Goal: Complete application form: Complete application form

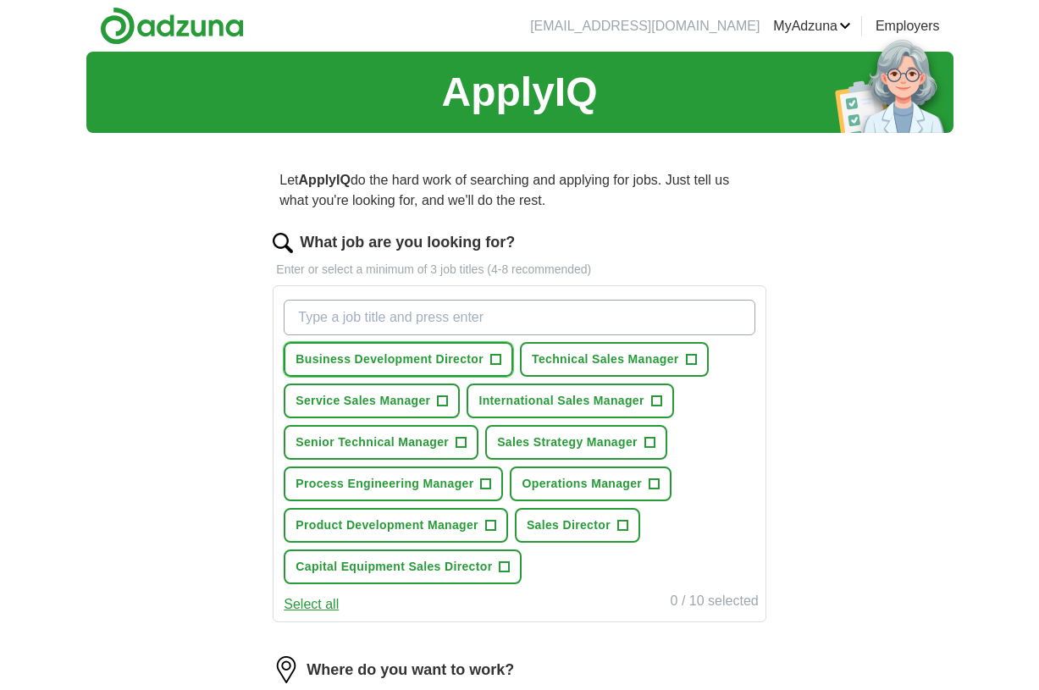
click at [494, 359] on span "+" at bounding box center [496, 360] width 10 height 14
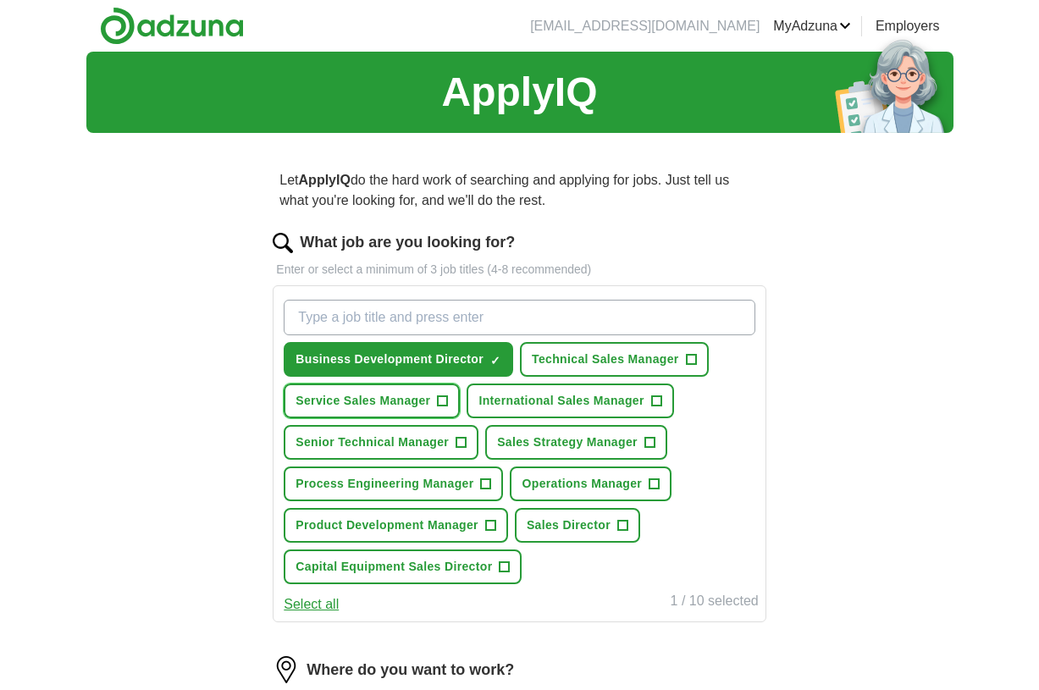
click at [444, 399] on span "+" at bounding box center [443, 402] width 10 height 14
click at [622, 524] on span "+" at bounding box center [622, 526] width 10 height 14
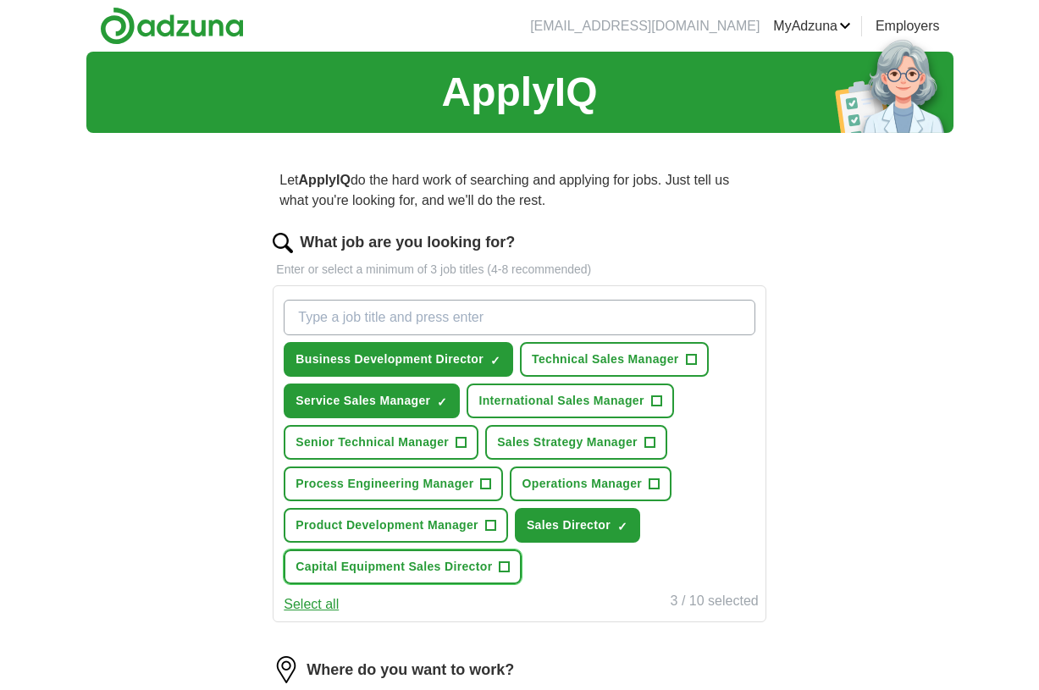
click at [501, 564] on span "+" at bounding box center [505, 568] width 10 height 14
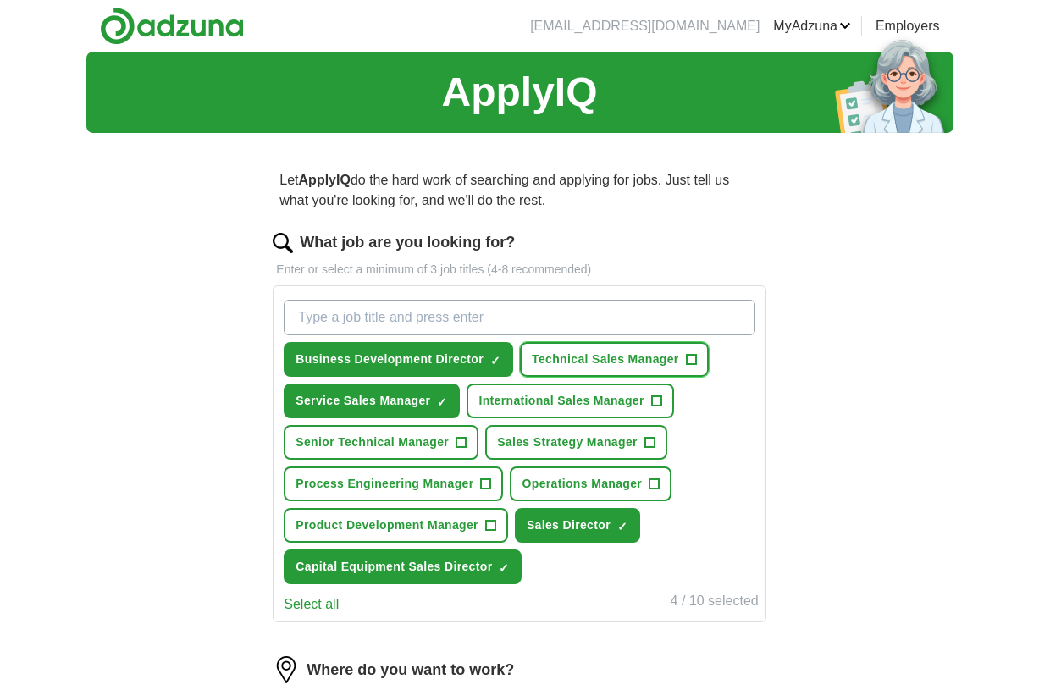
click at [690, 360] on span "+" at bounding box center [691, 360] width 10 height 14
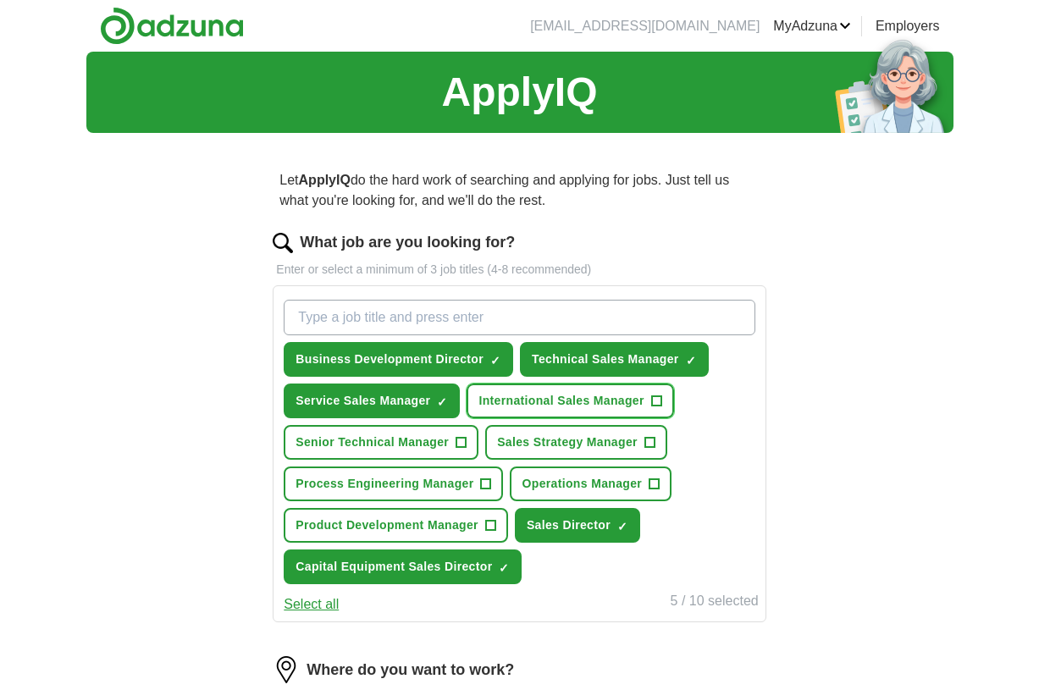
click at [656, 398] on span "+" at bounding box center [656, 402] width 10 height 14
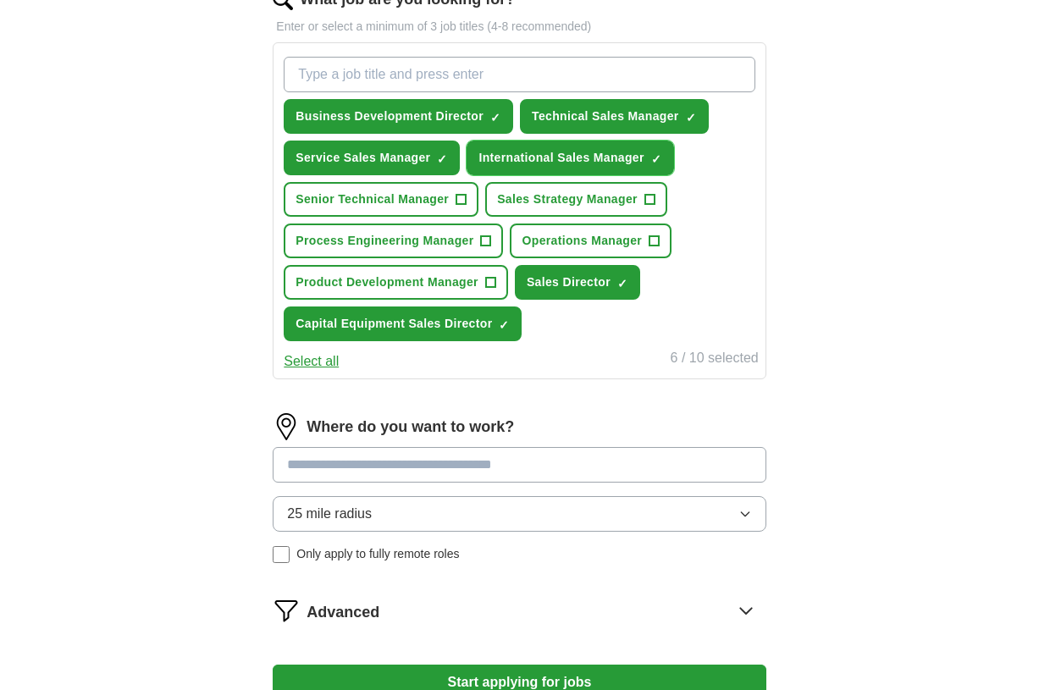
scroll to position [282, 0]
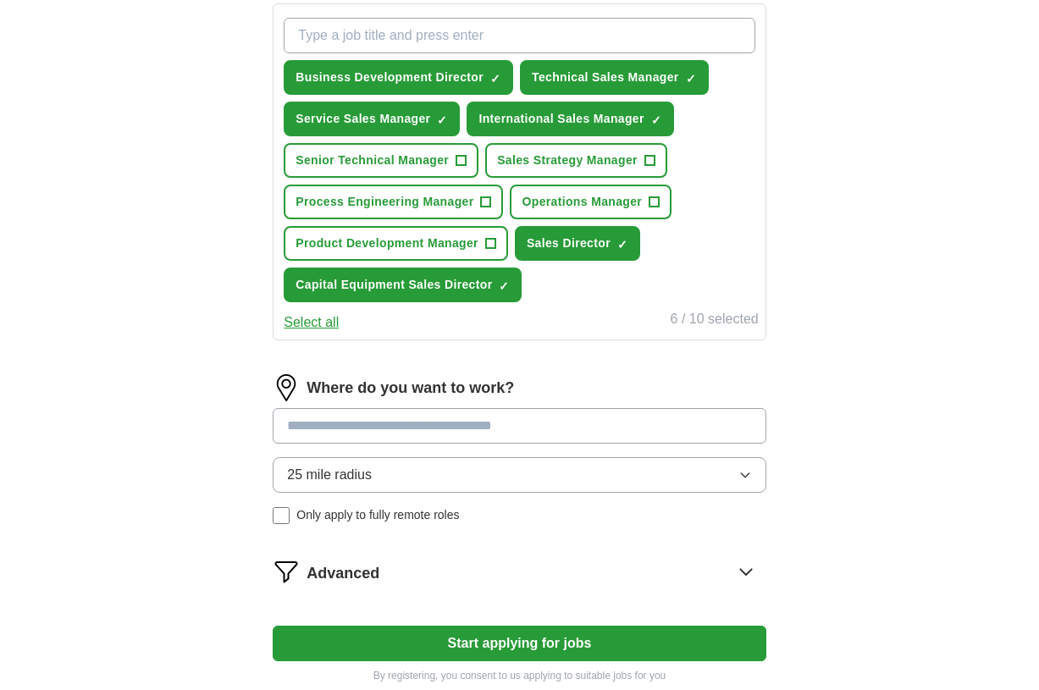
click at [694, 428] on input at bounding box center [519, 426] width 493 height 36
click at [716, 478] on button "25 mile radius" at bounding box center [519, 475] width 493 height 36
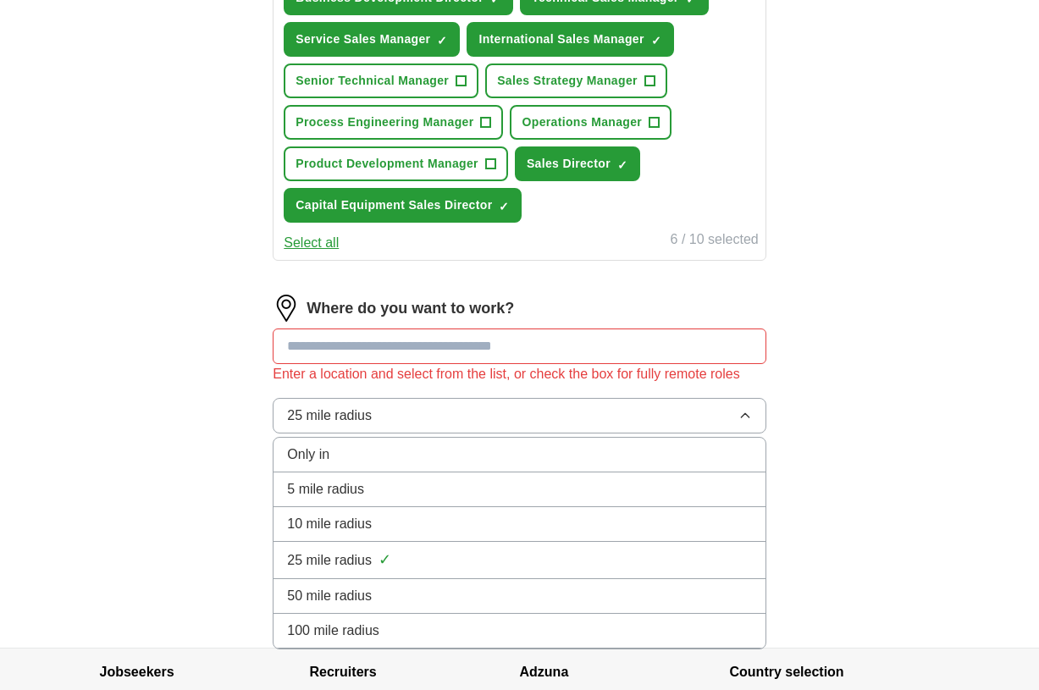
scroll to position [423, 0]
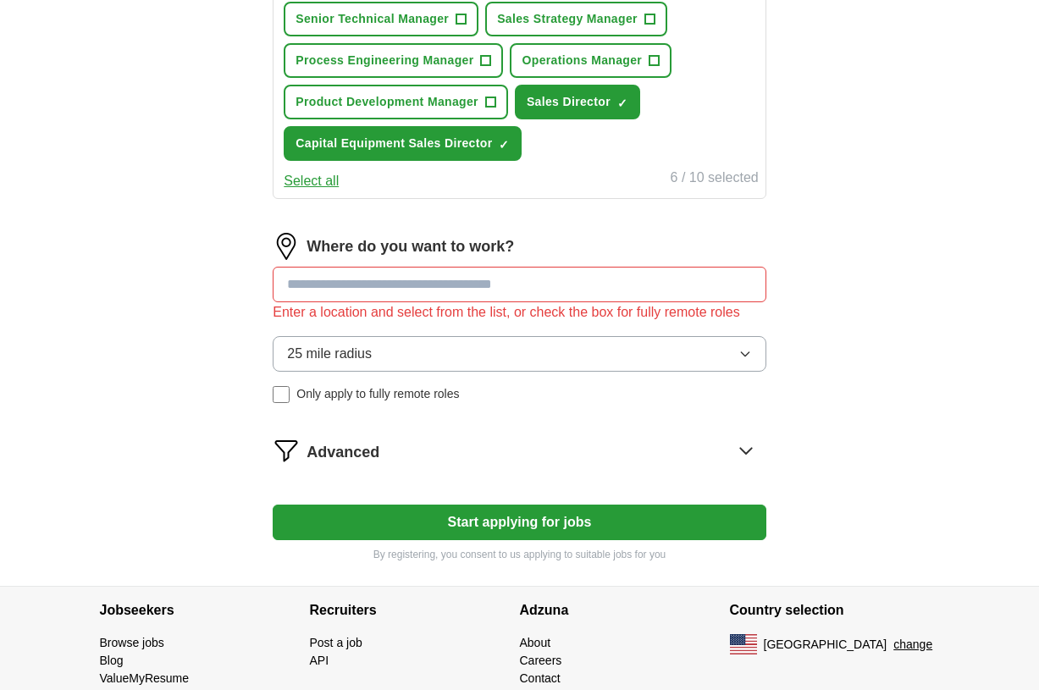
click at [625, 282] on input at bounding box center [519, 285] width 493 height 36
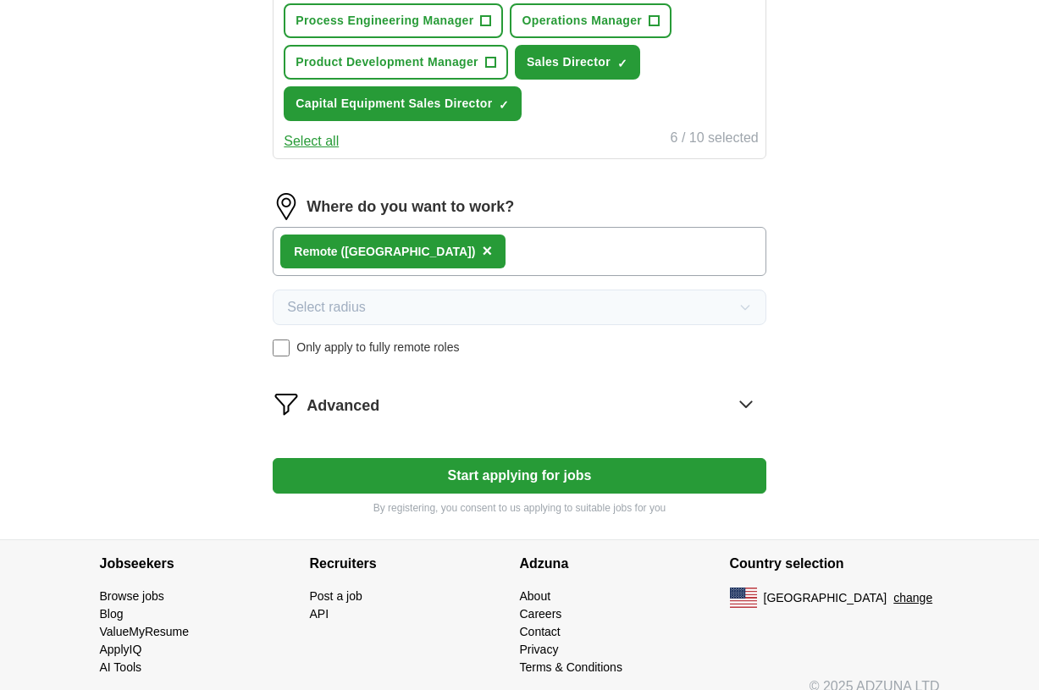
scroll to position [484, 0]
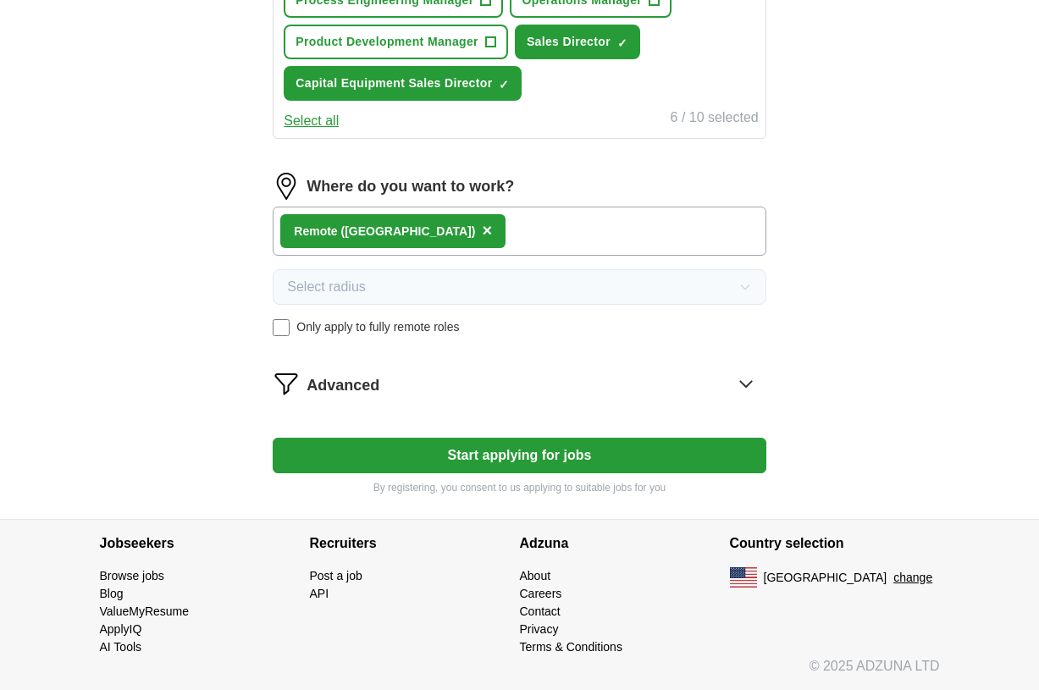
click at [546, 449] on button "Start applying for jobs" at bounding box center [519, 456] width 493 height 36
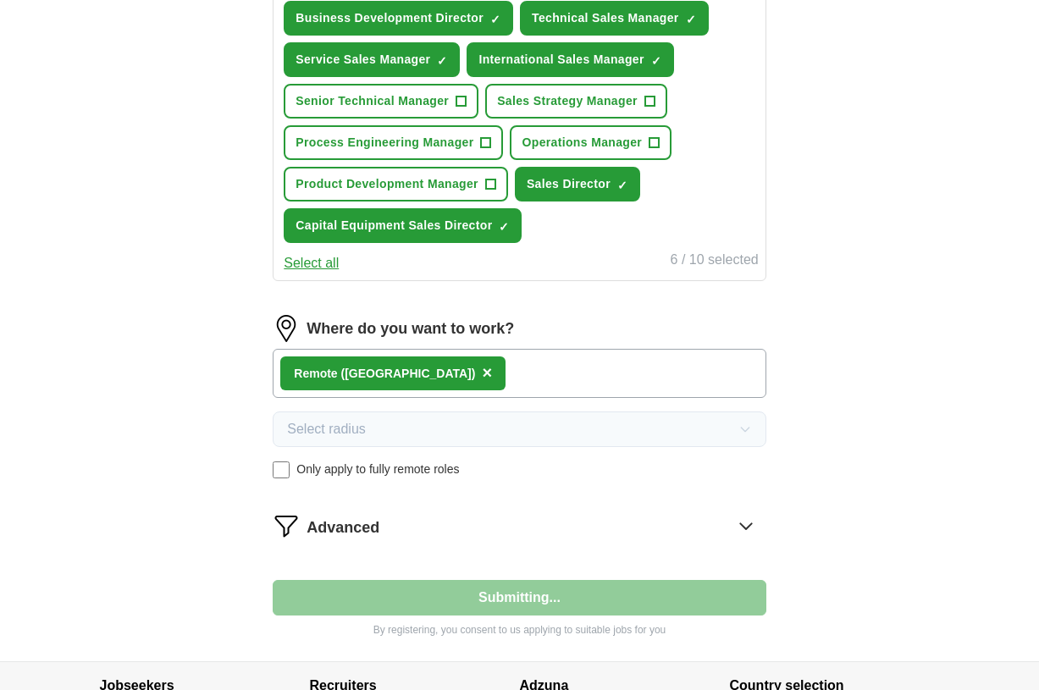
select select "**"
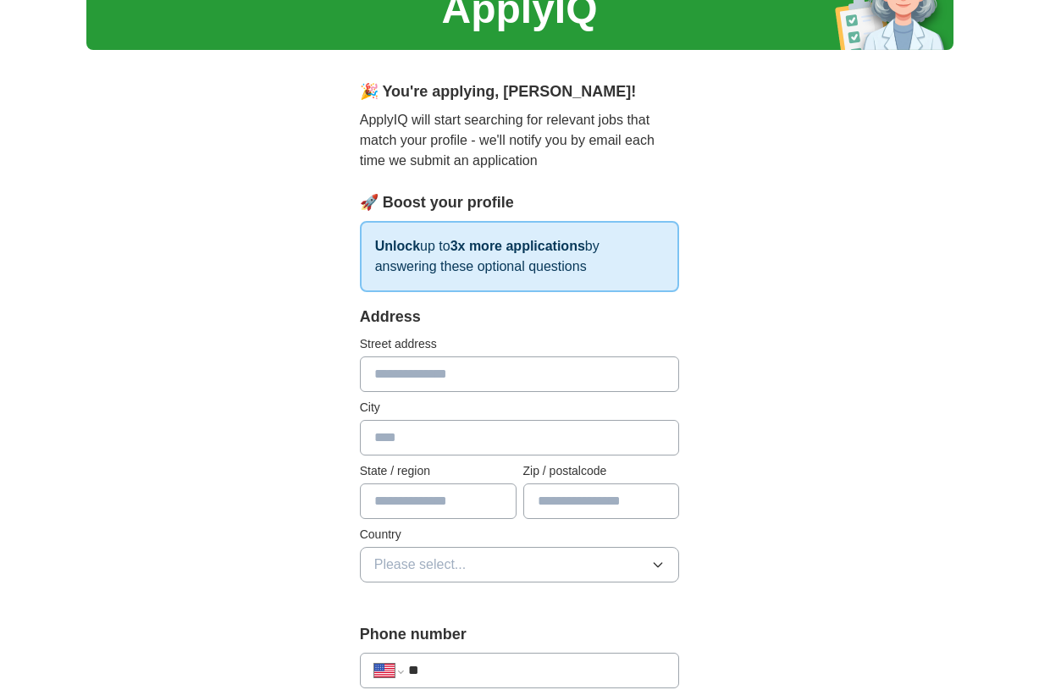
scroll to position [0, 0]
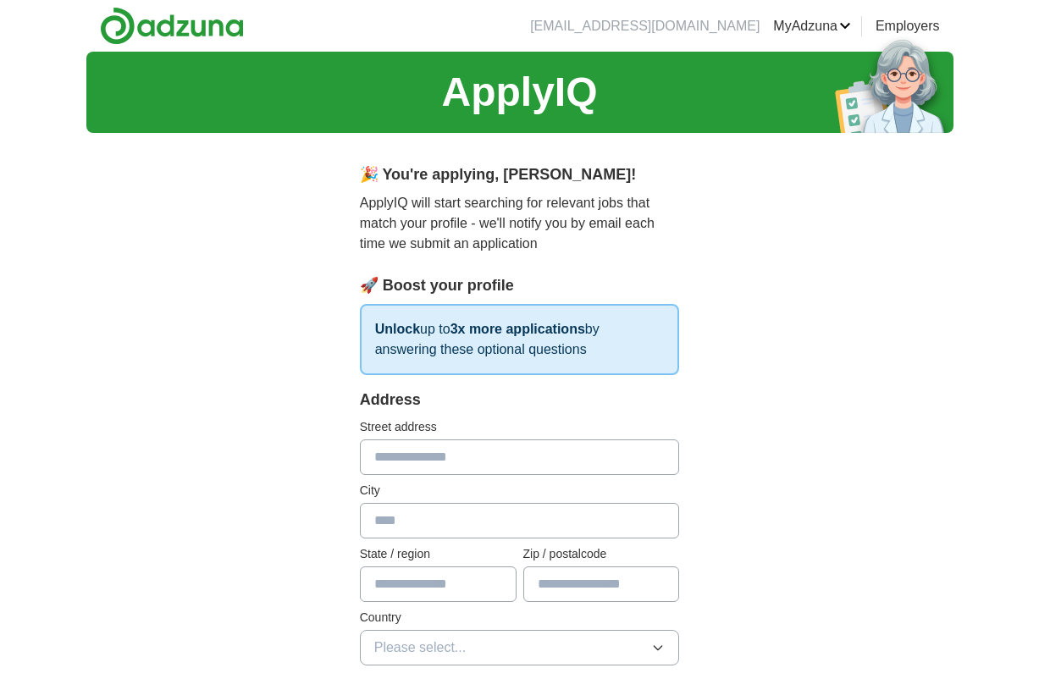
click at [567, 449] on input "text" at bounding box center [520, 458] width 320 height 36
type input "**********"
type input "******"
type input "**"
type input "*****"
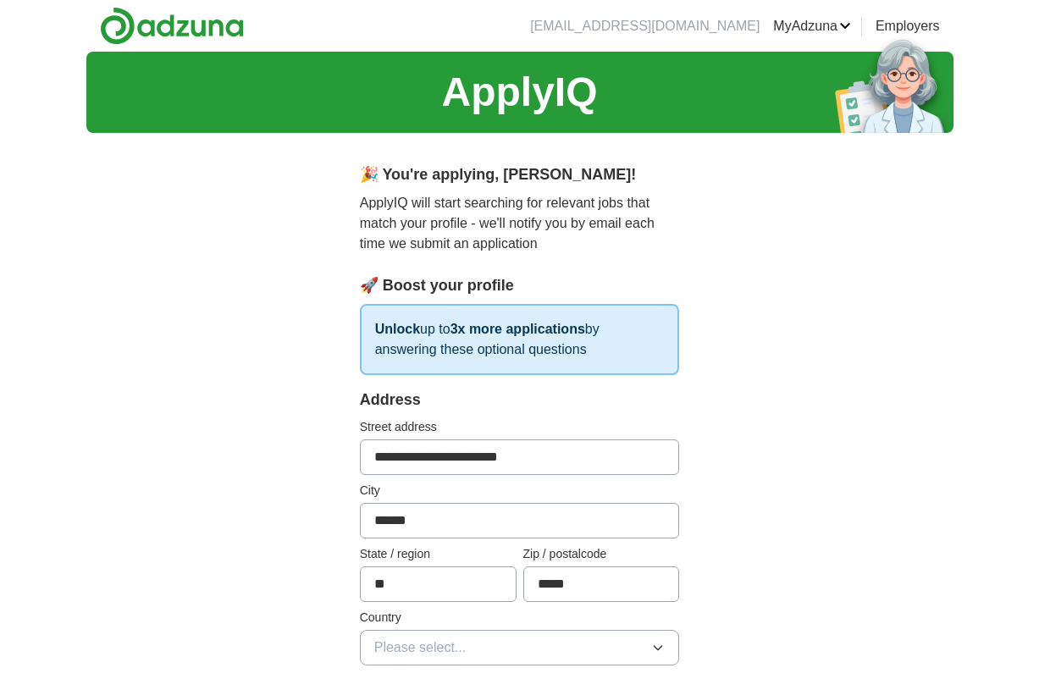
scroll to position [141, 0]
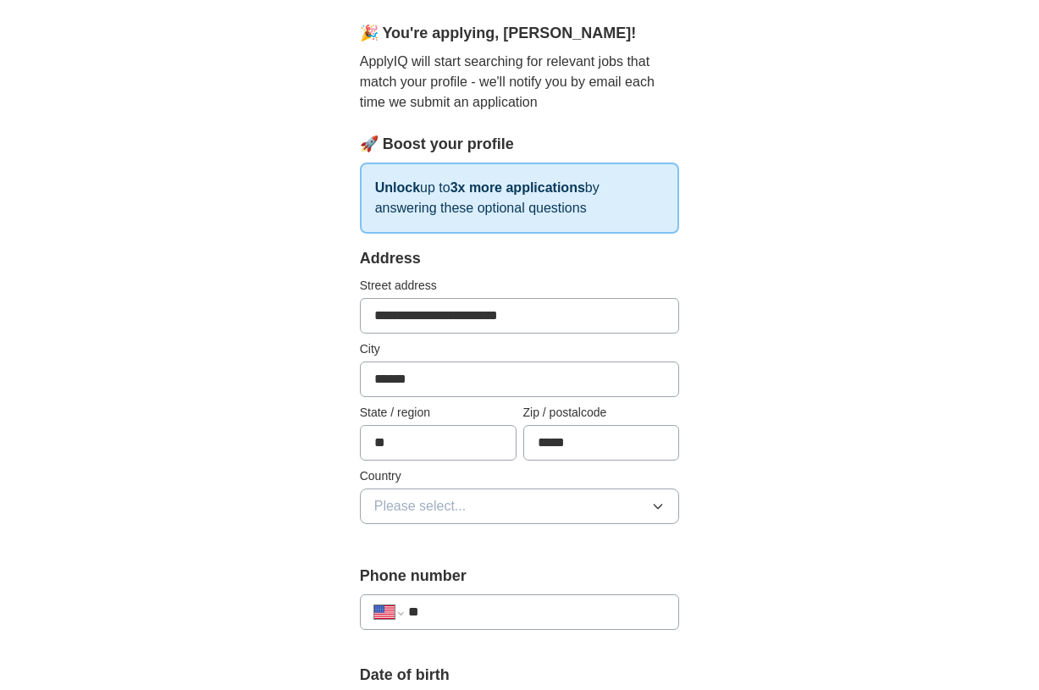
click at [563, 508] on button "Please select..." at bounding box center [520, 507] width 320 height 36
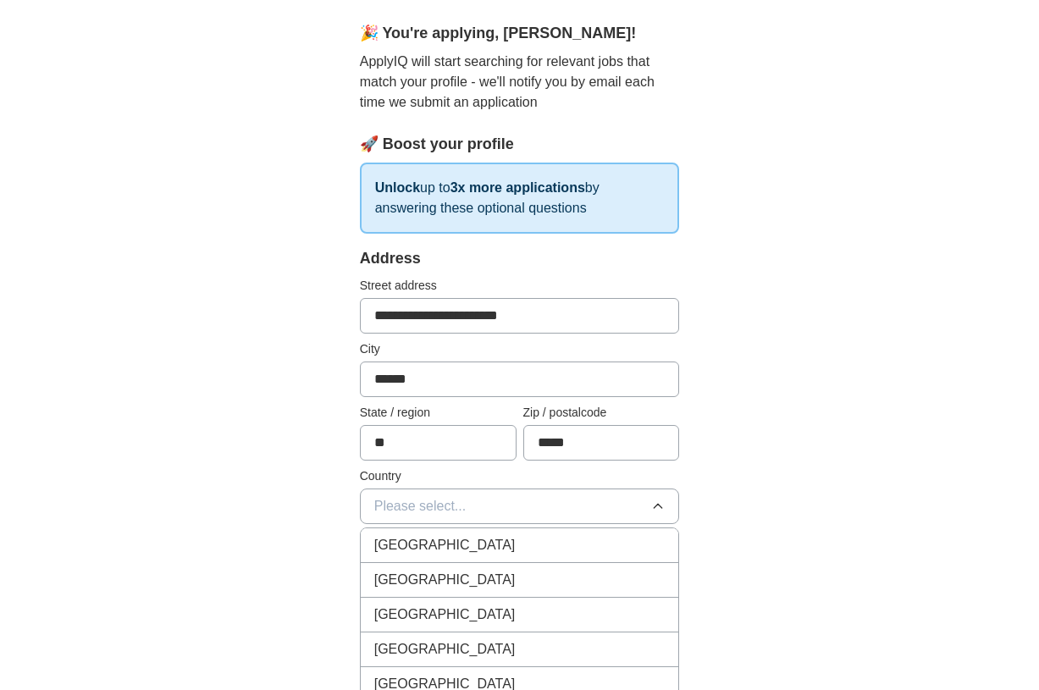
click at [542, 583] on div "[GEOGRAPHIC_DATA]" at bounding box center [519, 580] width 291 height 20
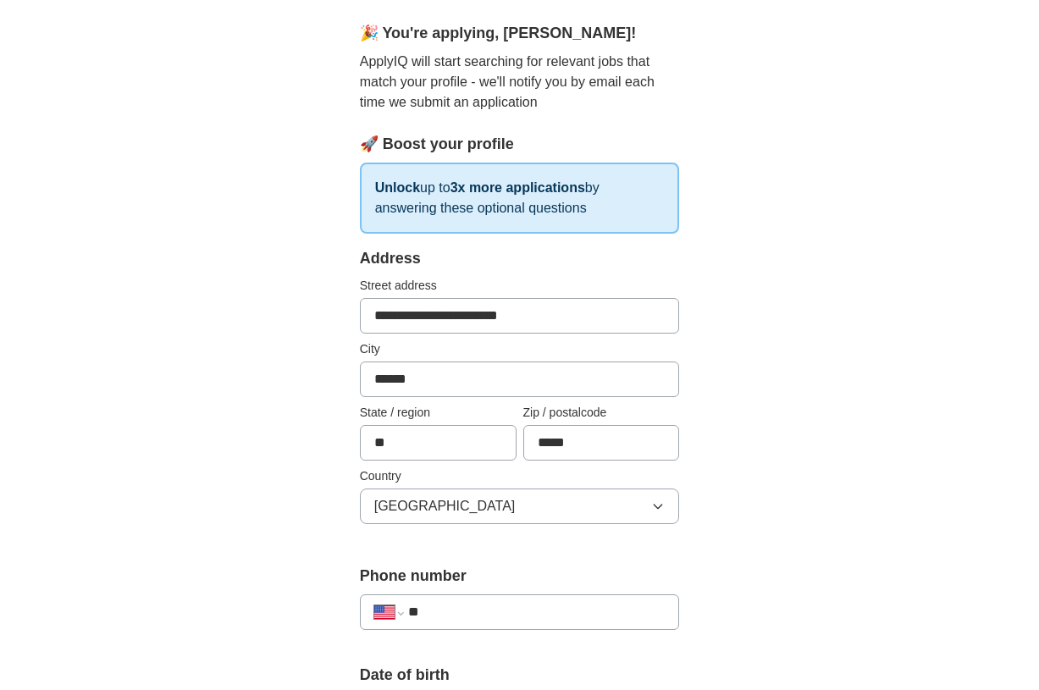
scroll to position [282, 0]
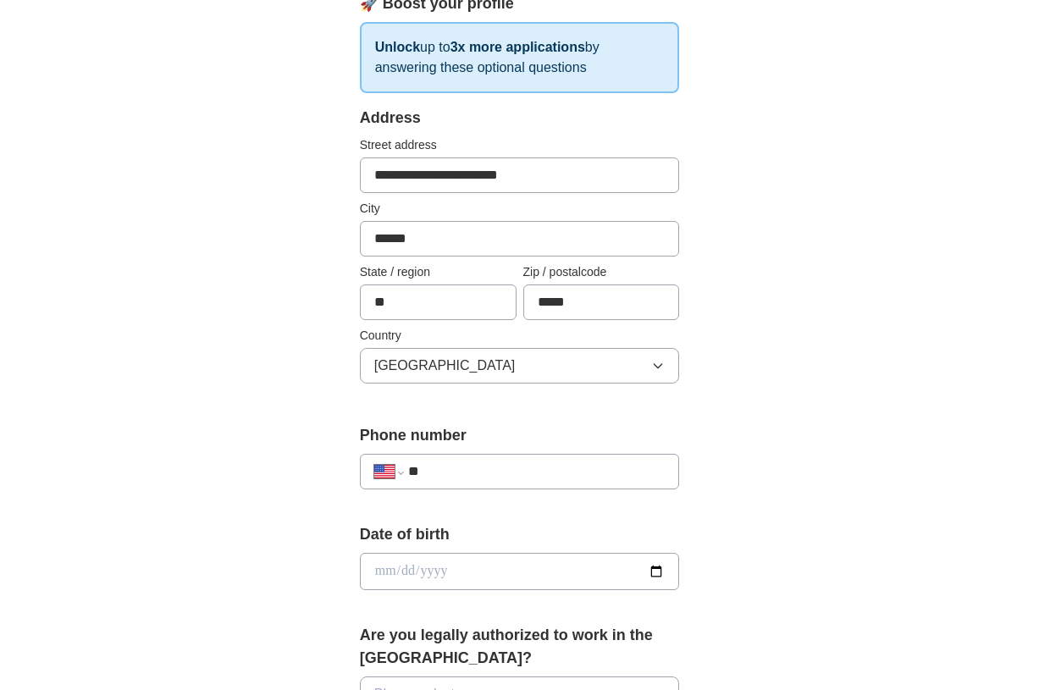
click at [589, 469] on input "**" at bounding box center [536, 472] width 257 height 20
click at [433, 466] on input "**********" at bounding box center [536, 472] width 257 height 20
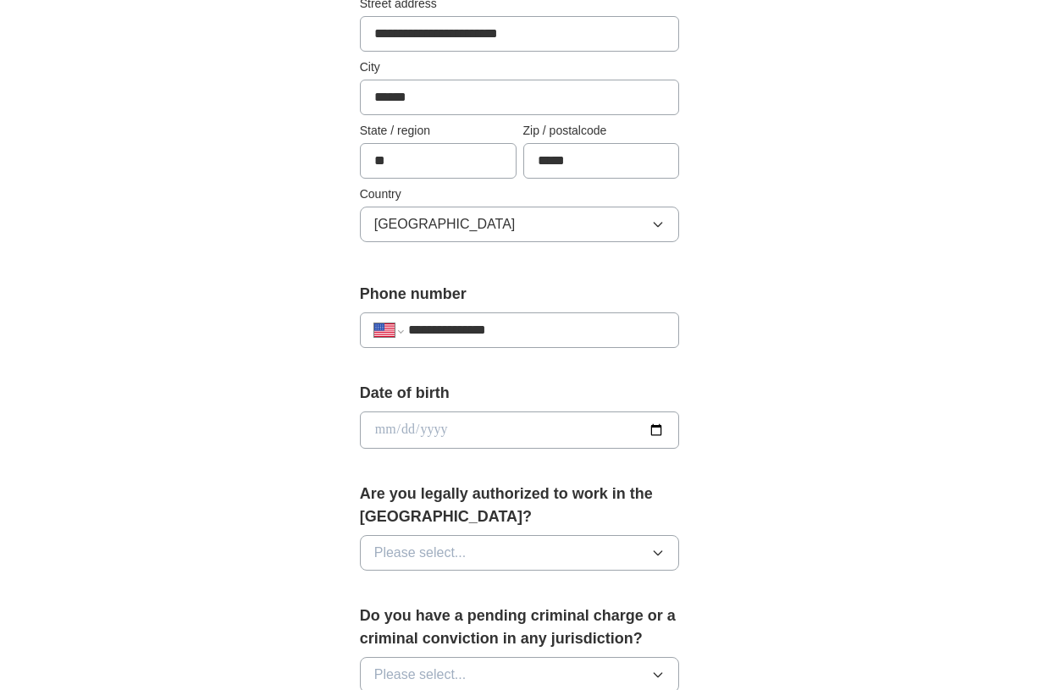
type input "**********"
click at [576, 556] on button "Please select..." at bounding box center [520, 553] width 320 height 36
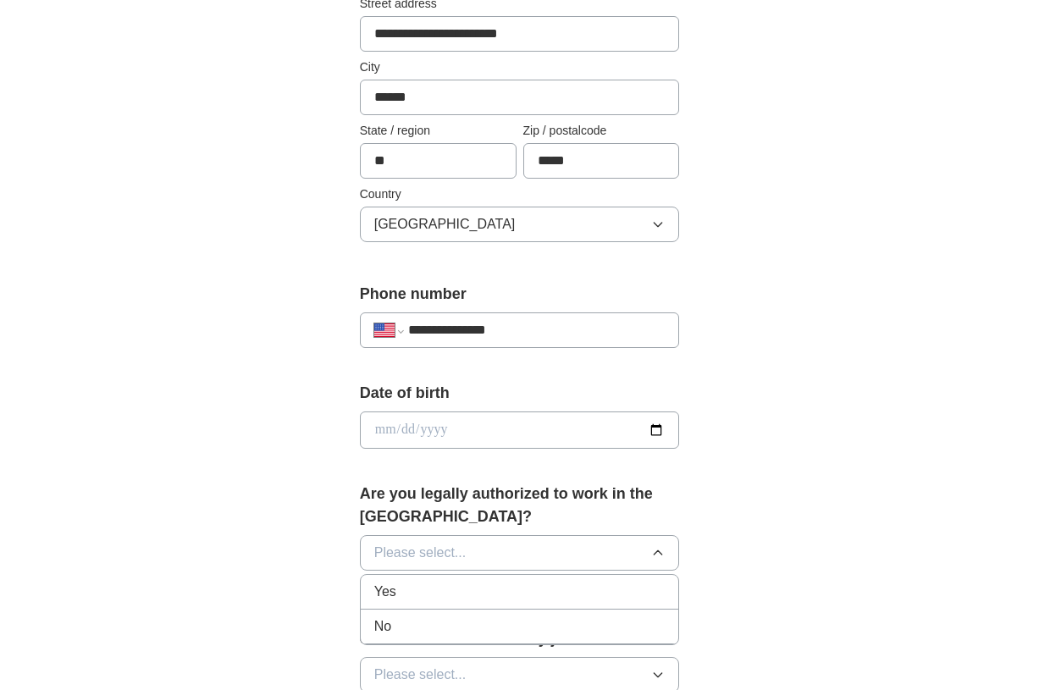
click at [569, 579] on li "Yes" at bounding box center [520, 592] width 318 height 35
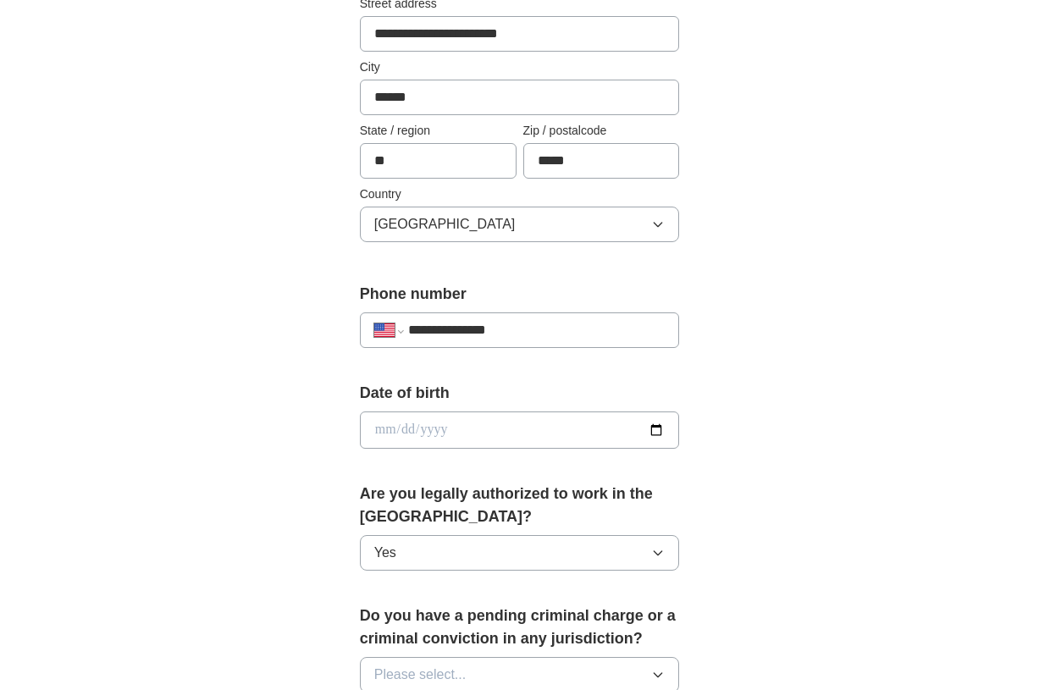
scroll to position [565, 0]
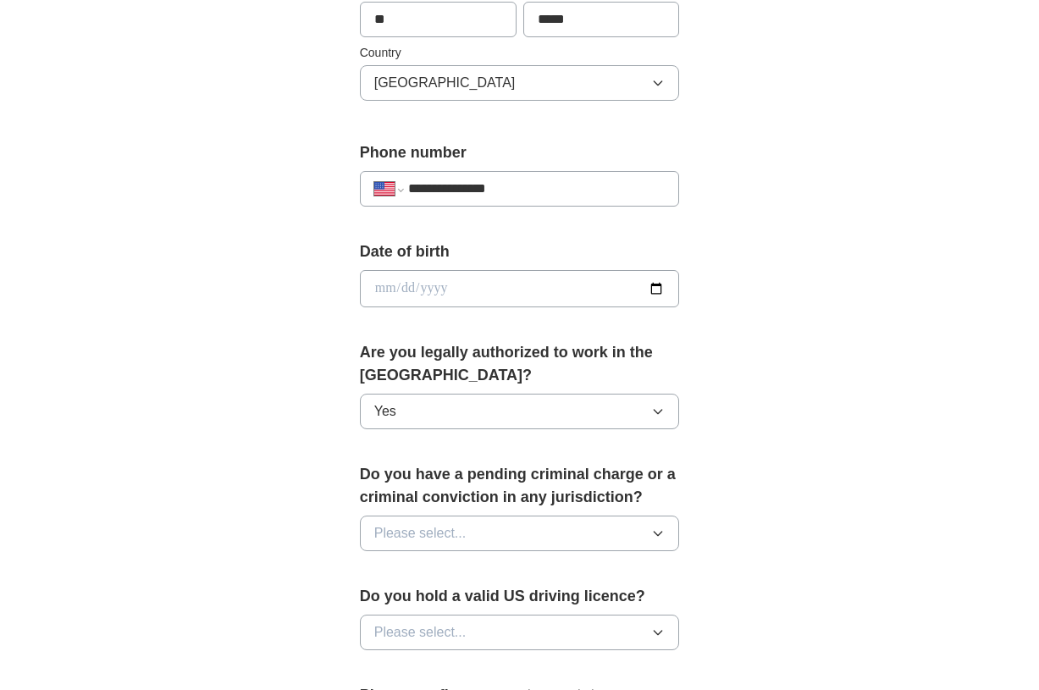
click at [589, 531] on button "Please select..." at bounding box center [520, 534] width 320 height 36
click at [561, 604] on div "No" at bounding box center [519, 607] width 291 height 20
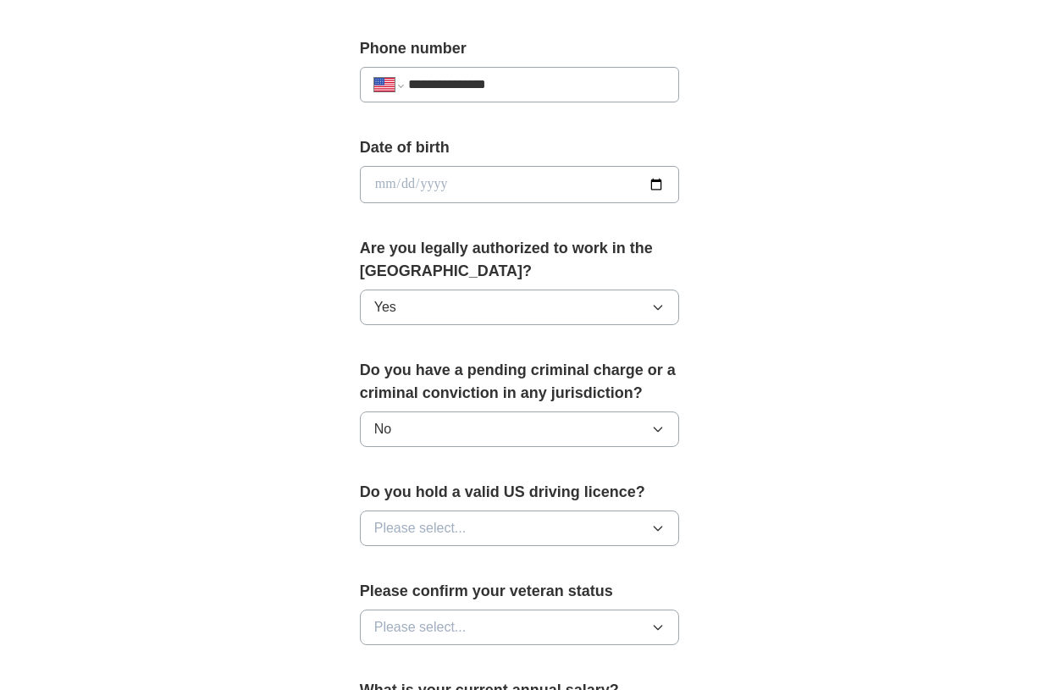
scroll to position [706, 0]
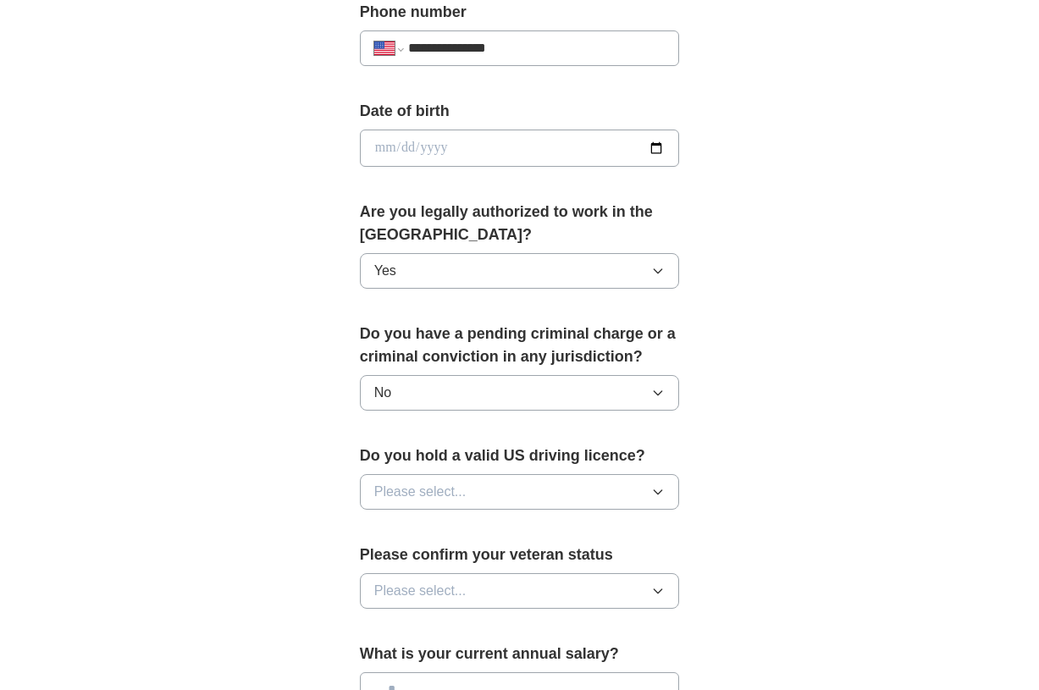
click at [537, 495] on button "Please select..." at bounding box center [520, 492] width 320 height 36
click at [534, 528] on div "Yes" at bounding box center [519, 531] width 291 height 20
click at [558, 578] on button "Please select..." at bounding box center [520, 591] width 320 height 36
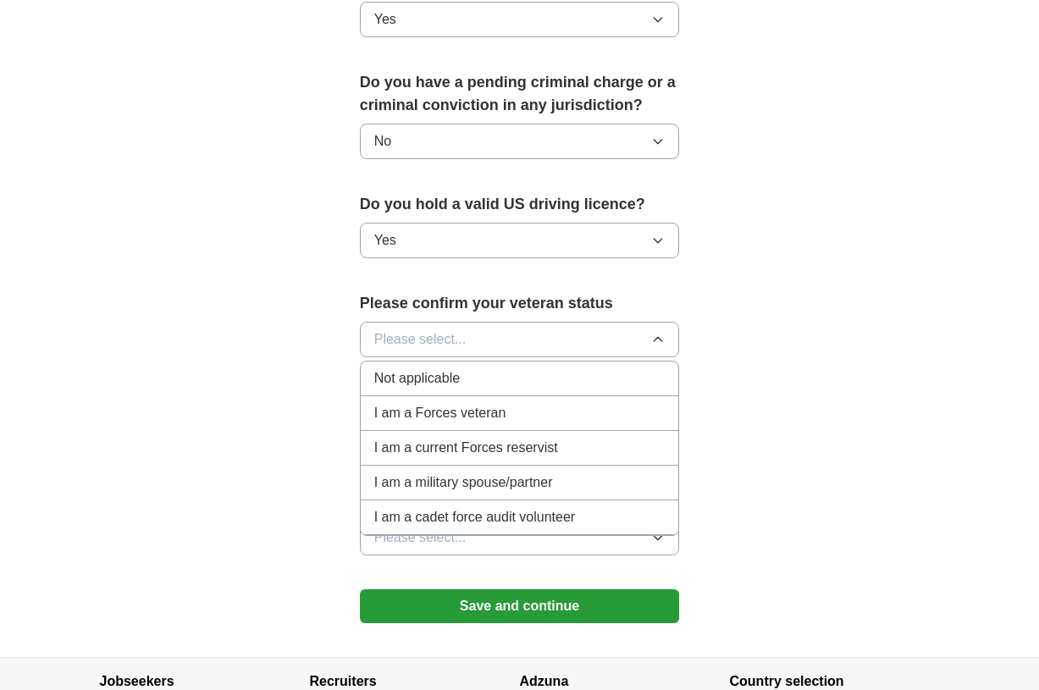
scroll to position [988, 0]
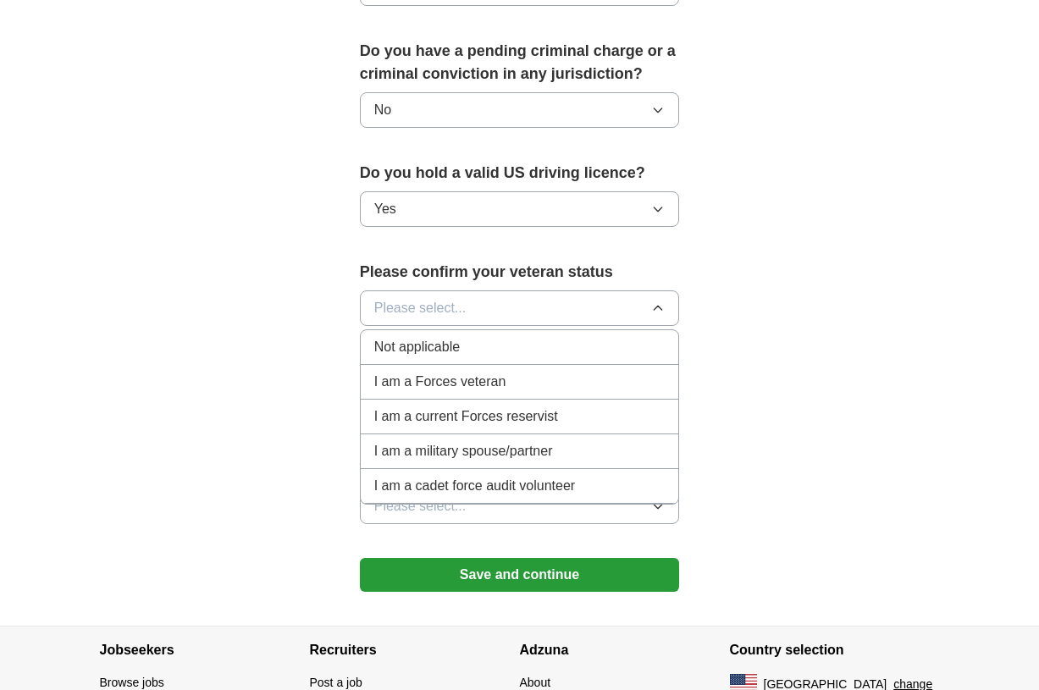
click at [474, 340] on div "Not applicable" at bounding box center [519, 347] width 291 height 20
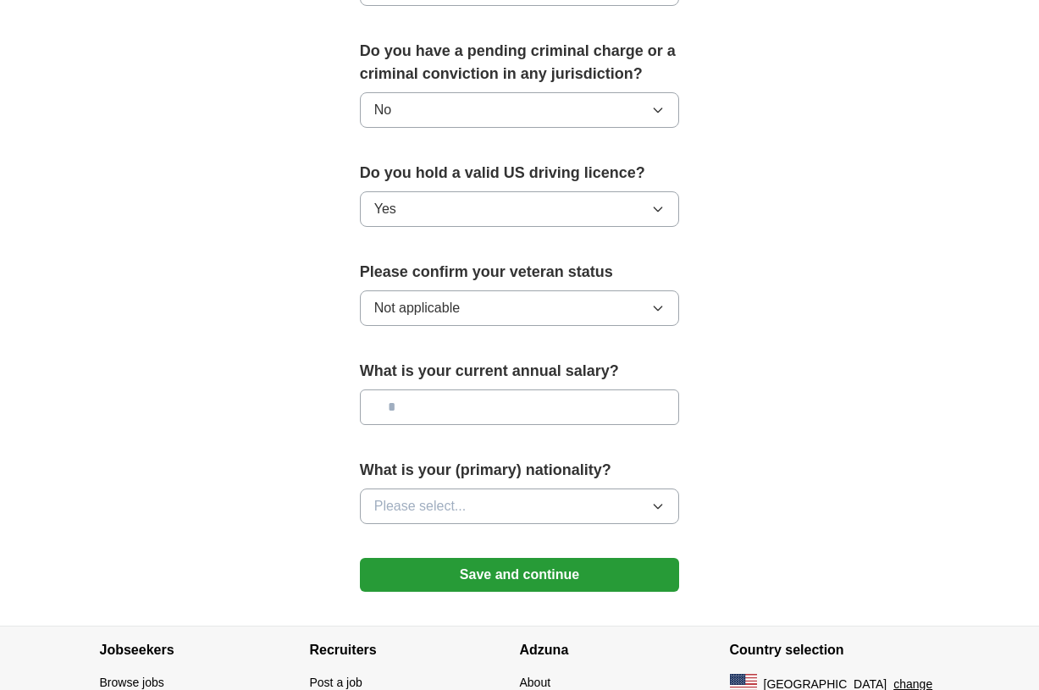
click at [544, 509] on button "Please select..." at bounding box center [520, 507] width 320 height 36
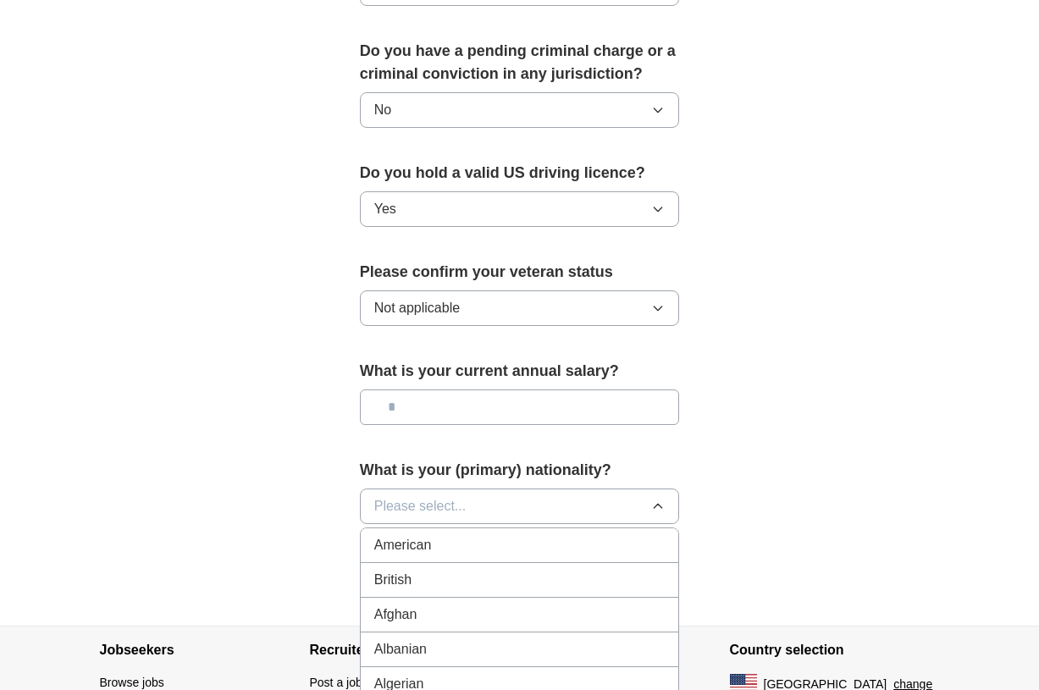
click at [551, 543] on div "American" at bounding box center [519, 545] width 291 height 20
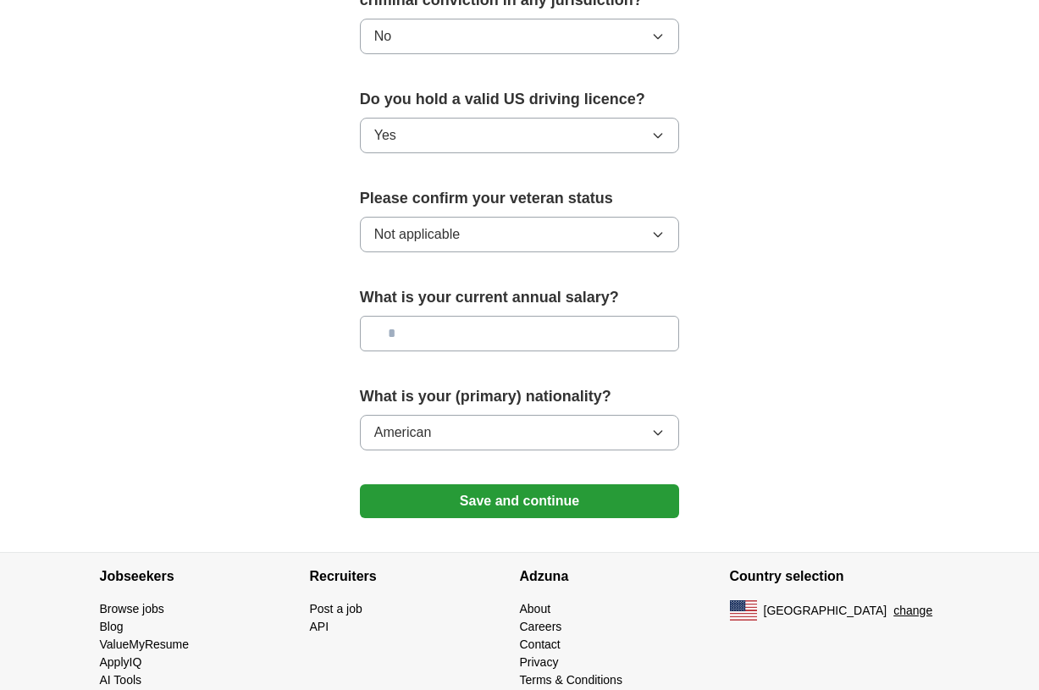
scroll to position [1095, 0]
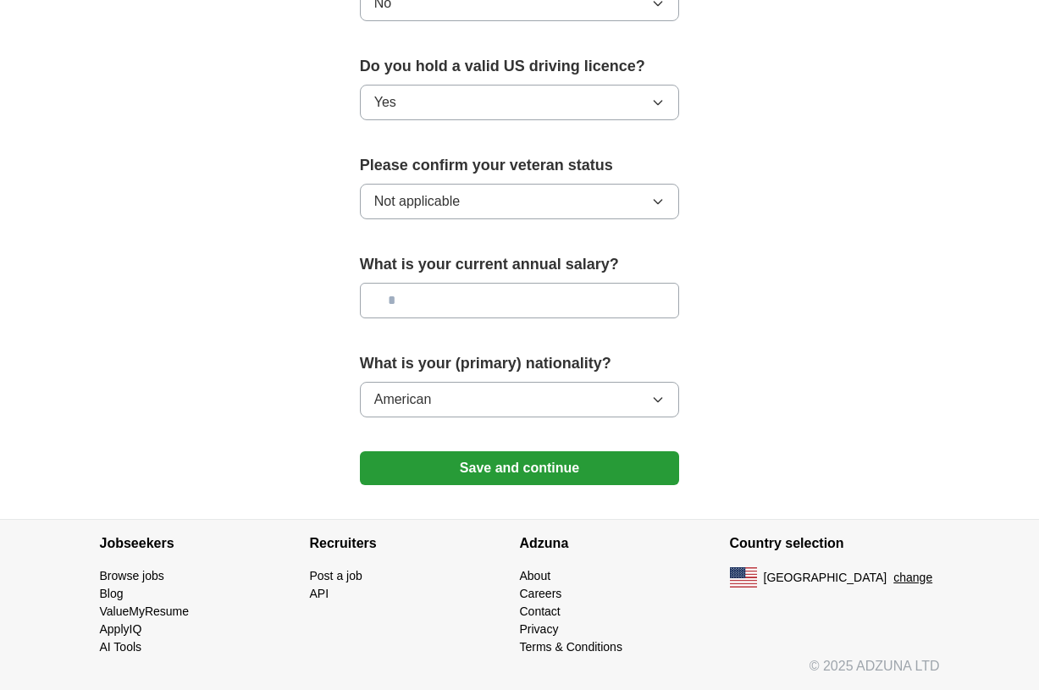
click at [578, 457] on button "Save and continue" at bounding box center [520, 468] width 320 height 34
